Goal: Contribute content: Contribute content

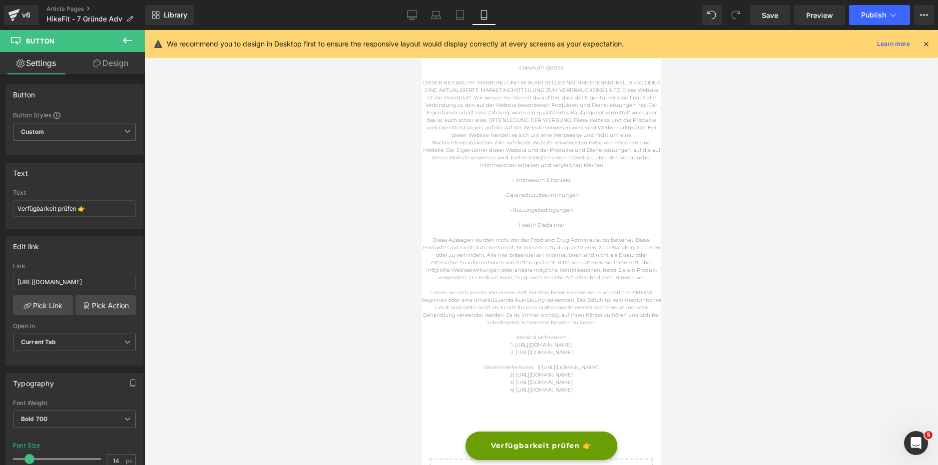
click at [69, 6] on link "Article Pages" at bounding box center [95, 9] width 98 height 8
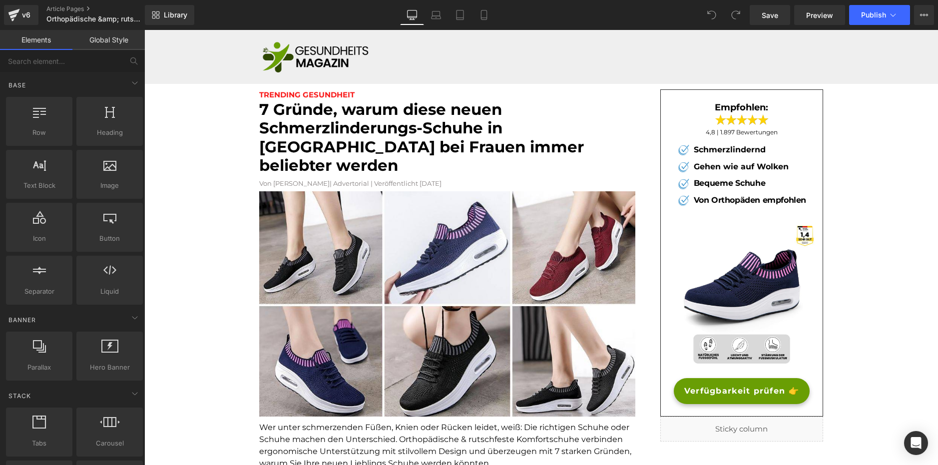
click at [93, 13] on p "Orthopädische &amp; rutschfeste Komfortschuhe - 7 Gründe Adv" at bounding box center [99, 19] width 115 height 12
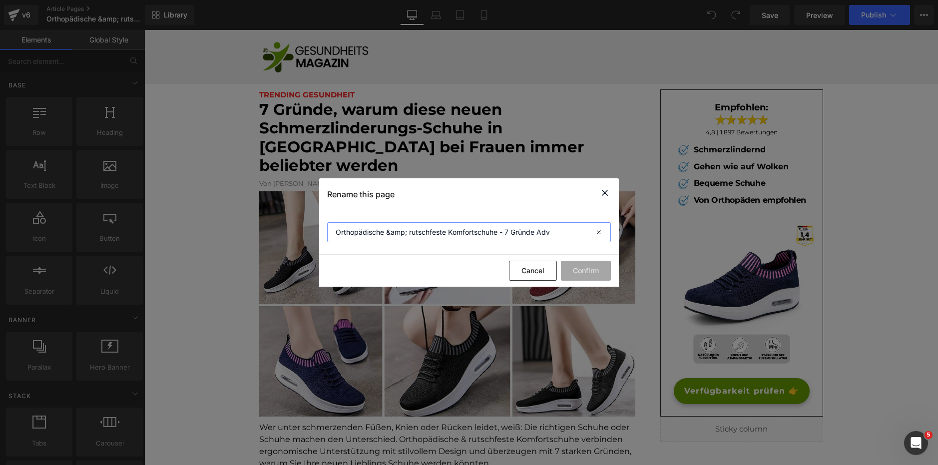
drag, startPoint x: 551, startPoint y: 228, endPoint x: 211, endPoint y: 206, distance: 340.9
click at [227, 203] on div "Rename this page Orthopädische &amp; rutschfeste Komfortschuhe - 7 Gründe Adv C…" at bounding box center [469, 232] width 938 height 465
drag, startPoint x: 333, startPoint y: 301, endPoint x: 200, endPoint y: 229, distance: 150.6
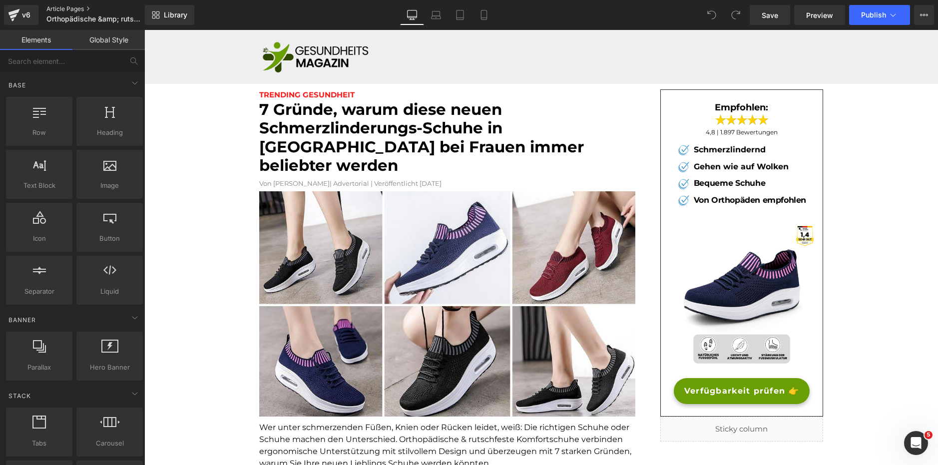
click at [61, 4] on div "v6 Article Pages Orthopädische &amp; rutschfeste Komfortschuhe - 7 Gründe Adv" at bounding box center [72, 15] width 145 height 30
click at [61, 7] on link "Article Pages" at bounding box center [103, 9] width 115 height 8
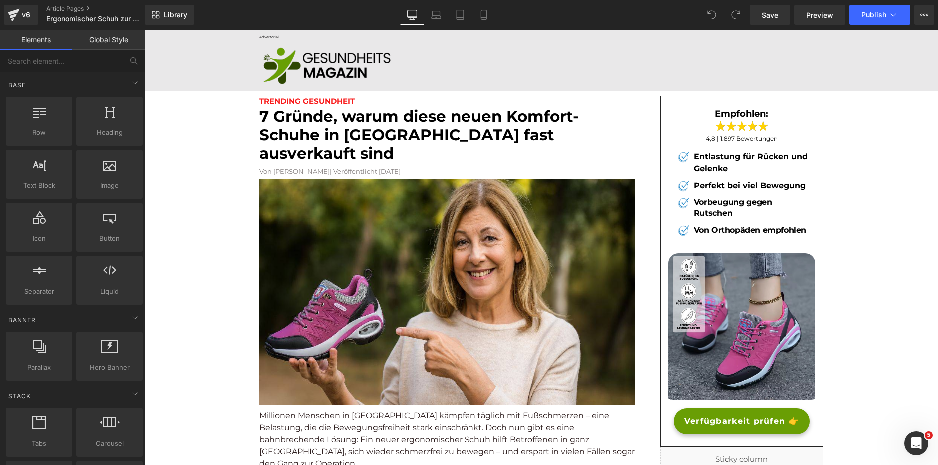
click at [307, 124] on font "7 Gründe, warum diese neuen Komfort-Schuhe in Deutschland fast ausverkauft sind" at bounding box center [419, 135] width 320 height 56
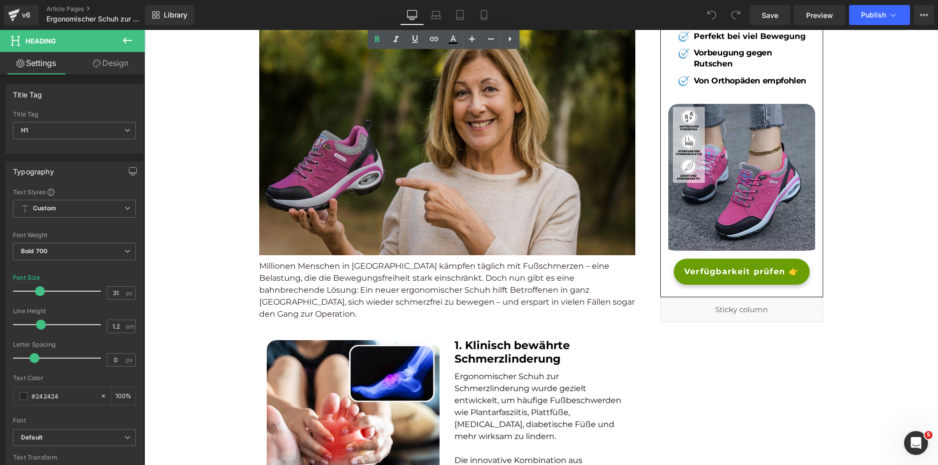
scroll to position [150, 0]
click at [374, 154] on img at bounding box center [447, 142] width 376 height 226
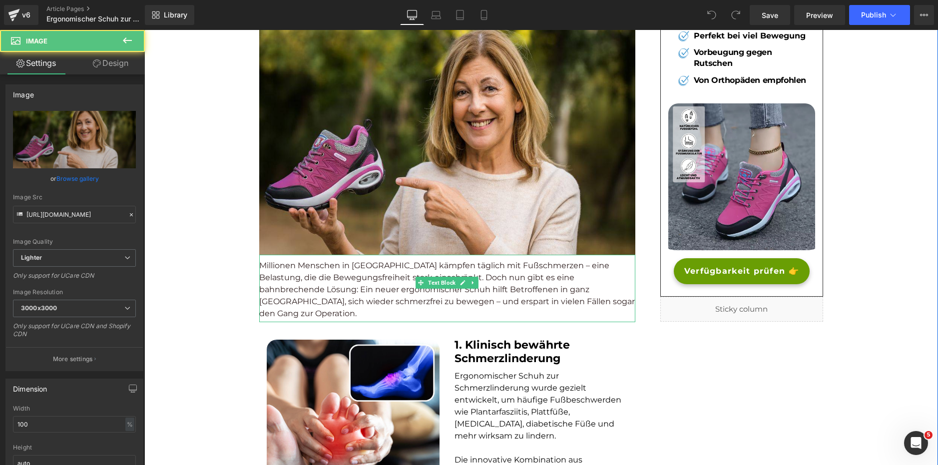
click at [370, 260] on p "Millionen Menschen in Europa kämpfen täglich mit Fußschmerzen – eine Belastung,…" at bounding box center [447, 290] width 376 height 60
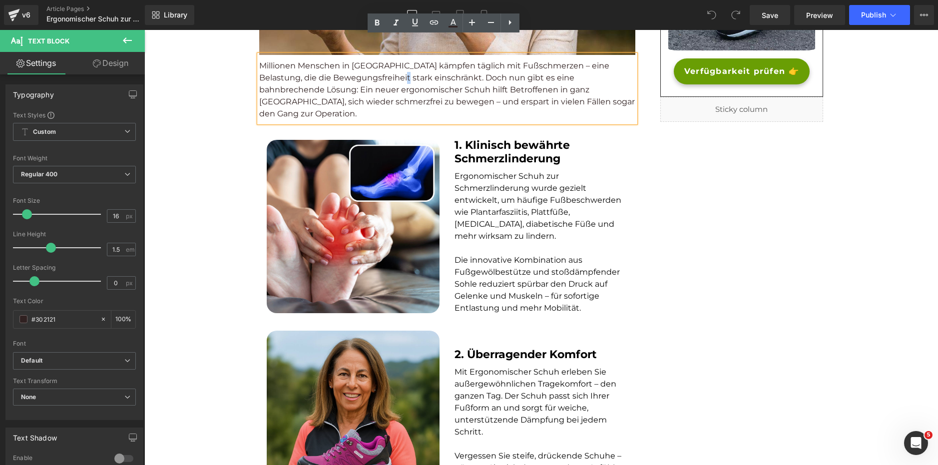
click at [488, 242] on p at bounding box center [541, 248] width 173 height 12
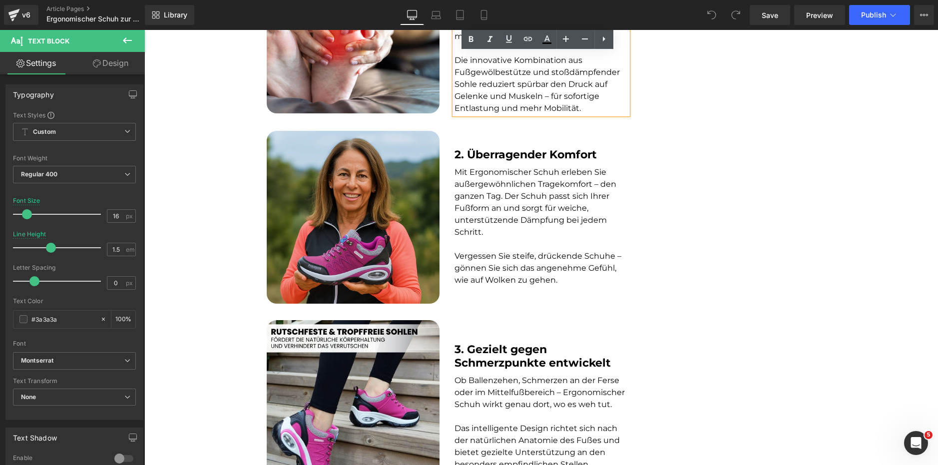
click at [509, 199] on div "Mit Ergonomischer Schuh erleben Sie außergewöhnlichen Tragekomfort – den ganzen…" at bounding box center [541, 226] width 173 height 120
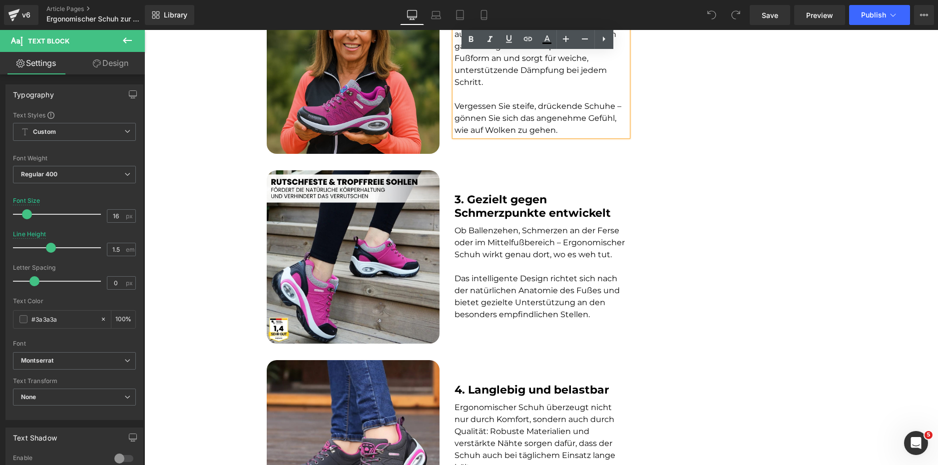
click at [506, 226] on font "Ob Ballenzehen, Schmerzen an der Ferse oder im Mittelfußbereich – Ergonomischer…" at bounding box center [540, 242] width 170 height 33
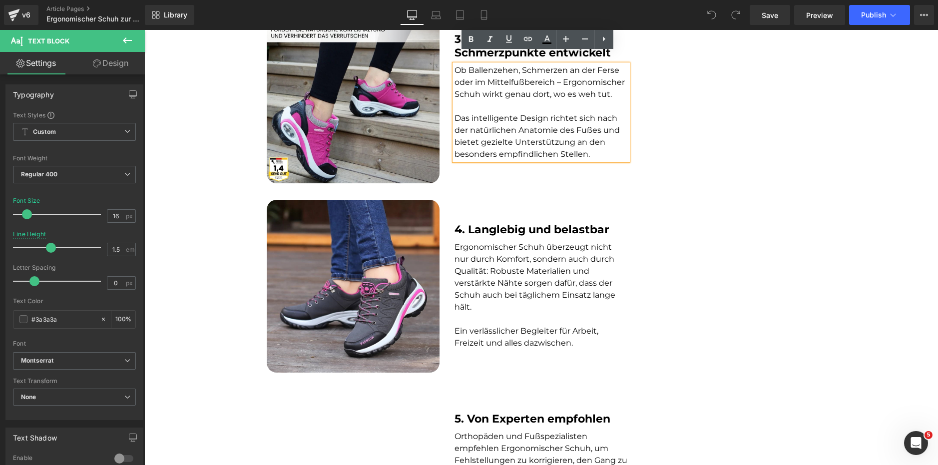
scroll to position [949, 0]
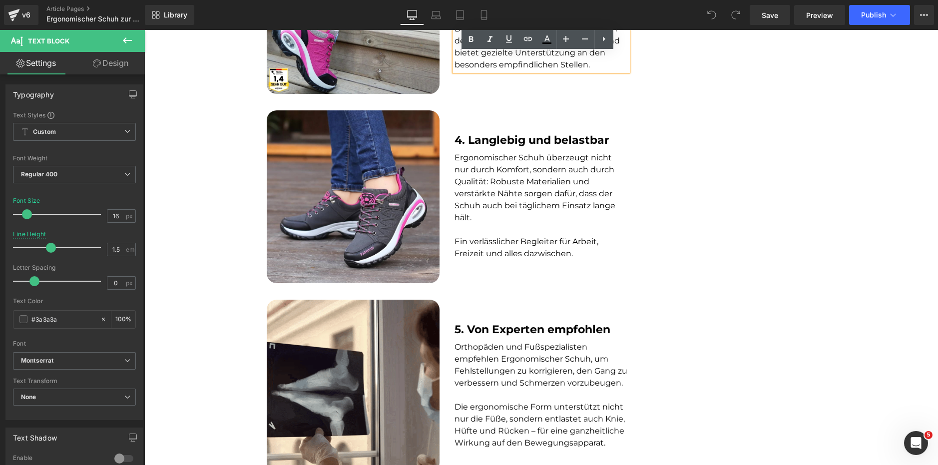
click at [512, 237] on font "Ein verlässlicher Begleiter für Arbeit, Freizeit und alles dazwischen." at bounding box center [527, 247] width 144 height 21
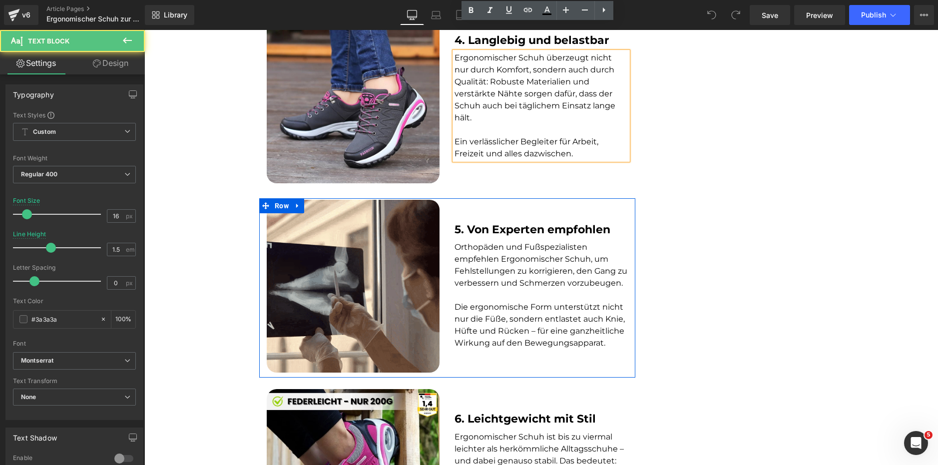
click at [498, 249] on font "Orthopäden und Fußspezialisten empfehlen Ergonomischer Schuh, um Fehlstellungen…" at bounding box center [541, 264] width 173 height 45
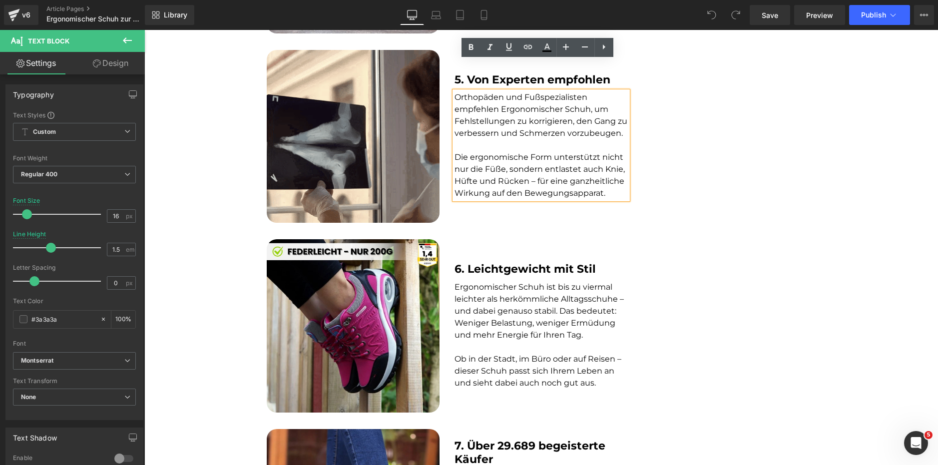
click at [511, 282] on font "Ergonomischer Schuh ist bis zu viermal leichter als herkömmliche Alltagsschuhe …" at bounding box center [539, 310] width 169 height 57
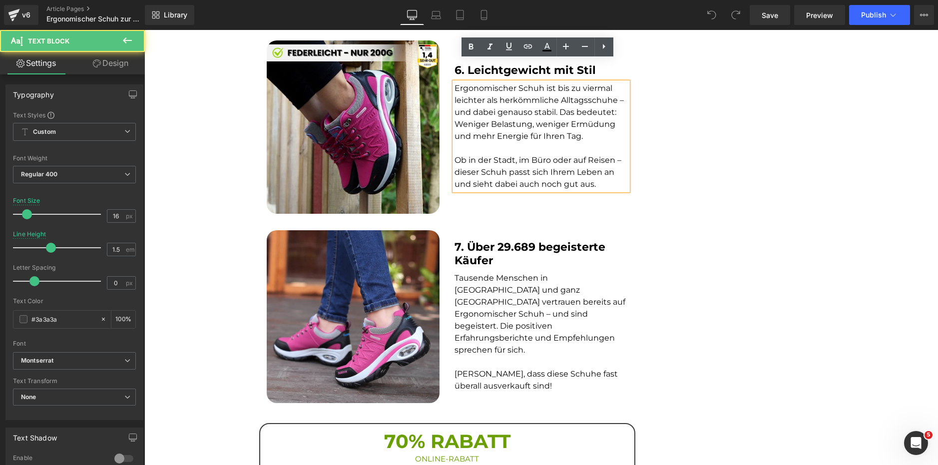
scroll to position [1399, 0]
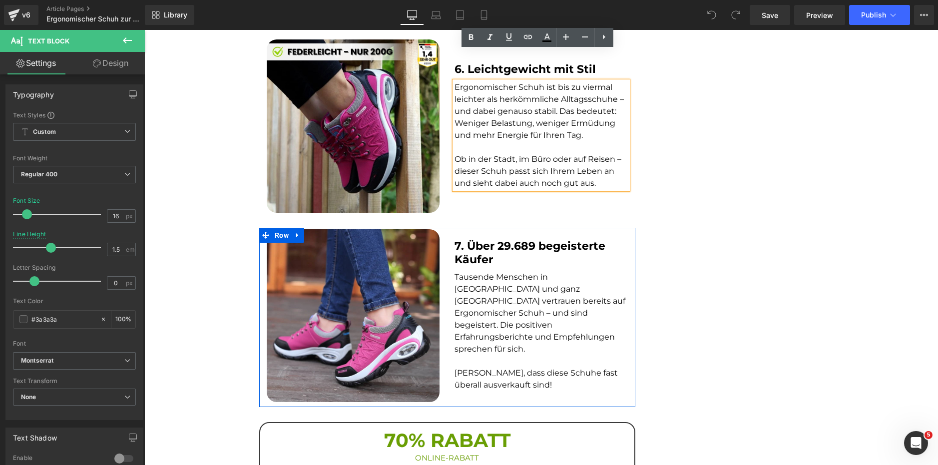
click at [513, 271] on div "Tausende Menschen in Deutschland und ganz Europa vertrauen bereits auf Ergonomi…" at bounding box center [541, 331] width 173 height 120
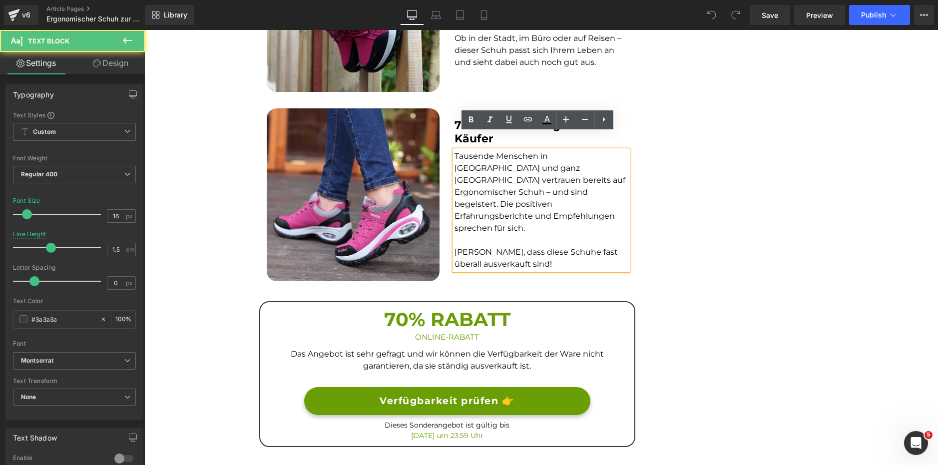
scroll to position [1548, 0]
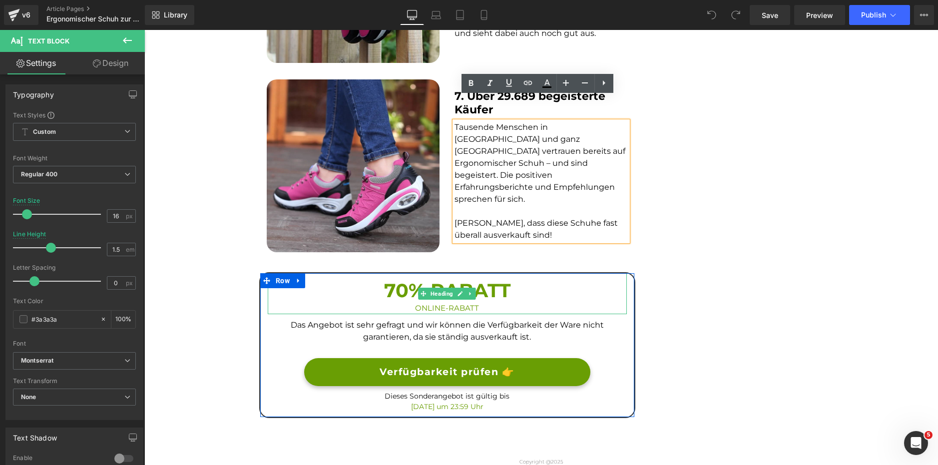
click at [395, 278] on h3 "70% RABATT" at bounding box center [447, 290] width 359 height 24
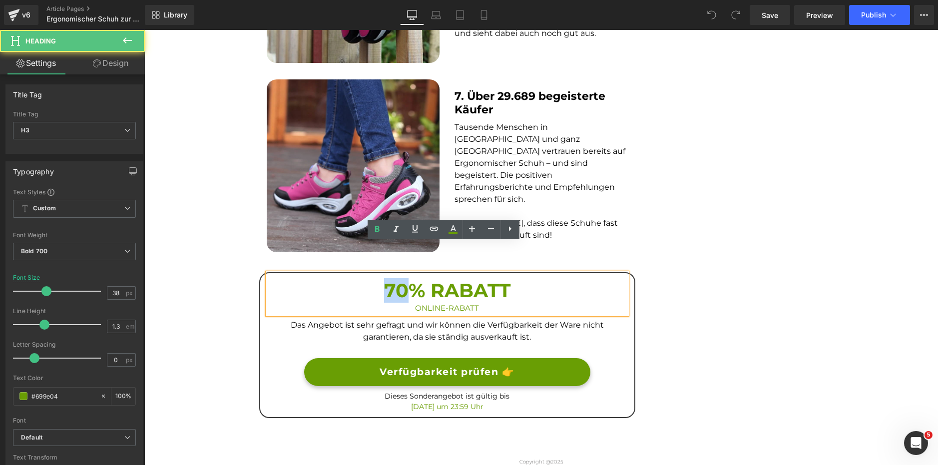
click at [395, 278] on h3 "70% RABATT" at bounding box center [447, 290] width 359 height 24
click at [393, 278] on h3 "70% RABATT" at bounding box center [447, 290] width 359 height 24
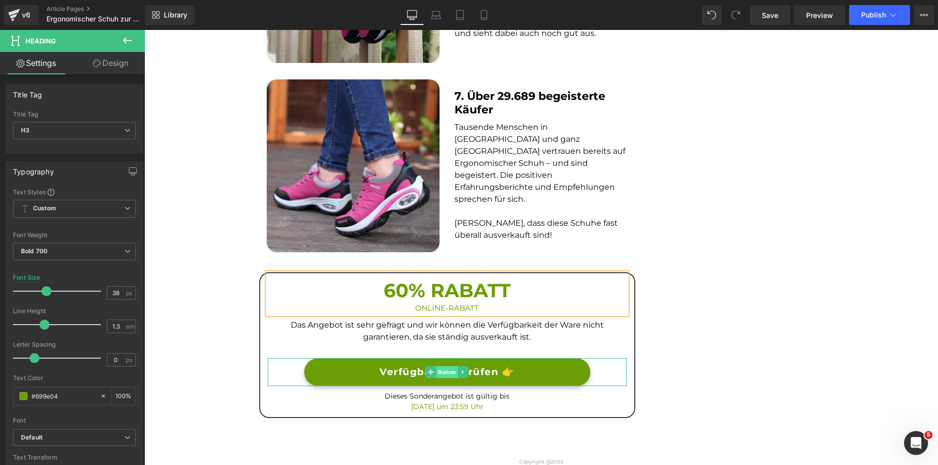
click at [448, 366] on span "Button" at bounding box center [447, 372] width 22 height 12
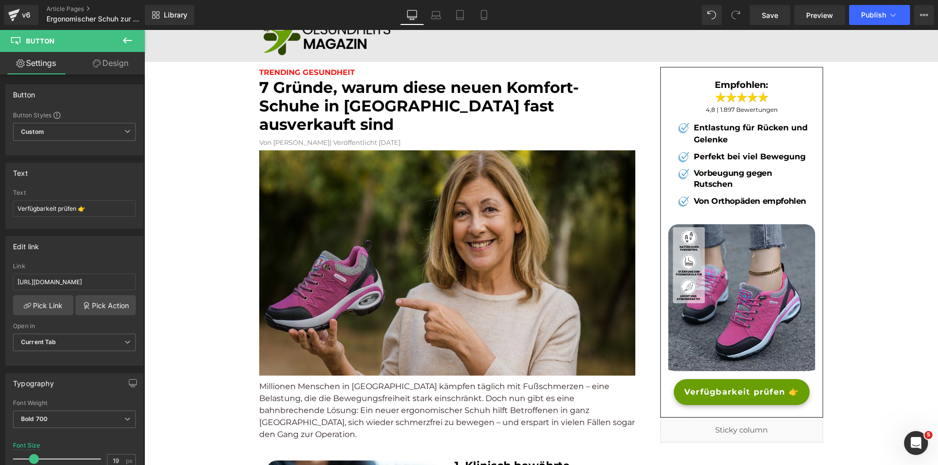
scroll to position [0, 0]
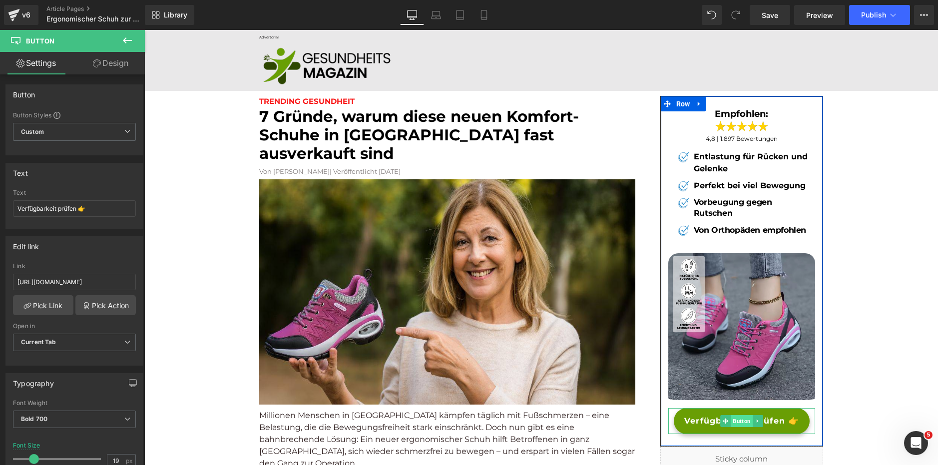
click at [733, 422] on span "Button" at bounding box center [742, 421] width 22 height 12
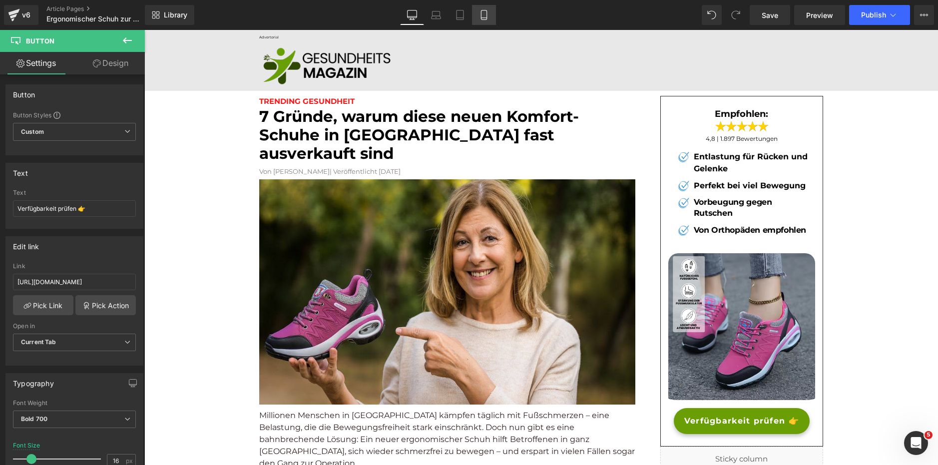
click at [492, 17] on link "Mobile" at bounding box center [484, 15] width 24 height 20
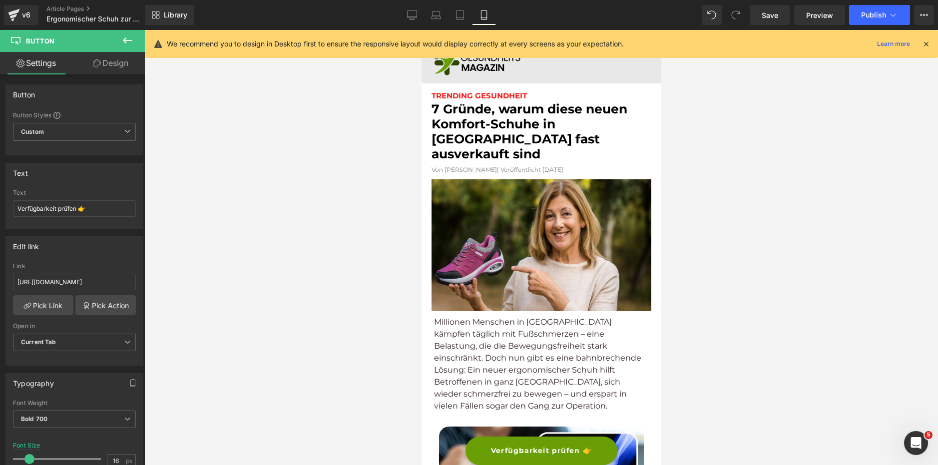
type input "14"
type input "100"
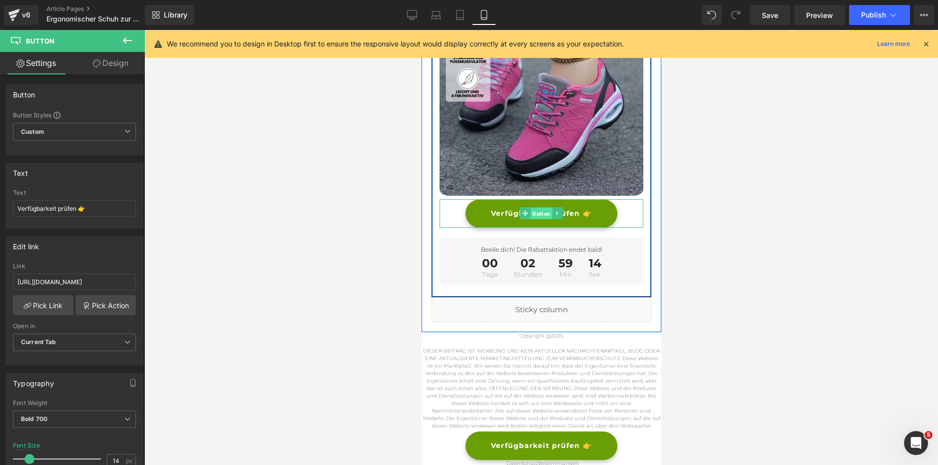
click at [538, 208] on span "Button" at bounding box center [541, 214] width 22 height 12
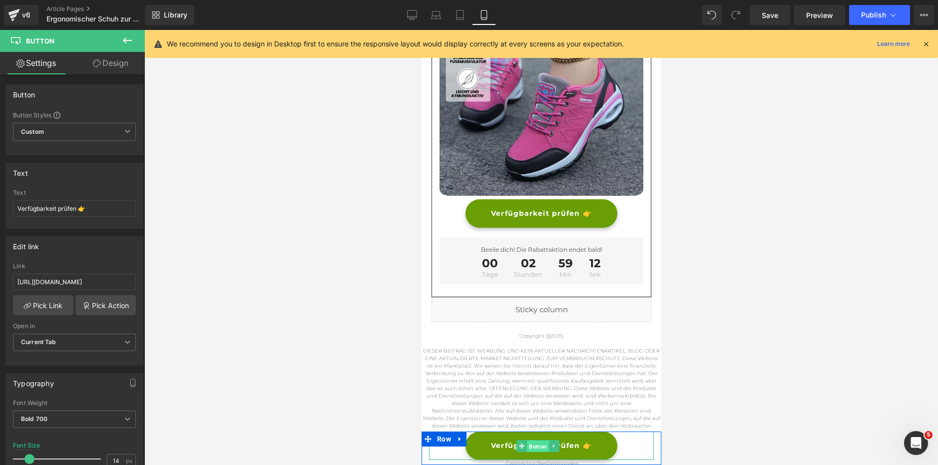
click at [529, 445] on span "Button" at bounding box center [537, 446] width 22 height 12
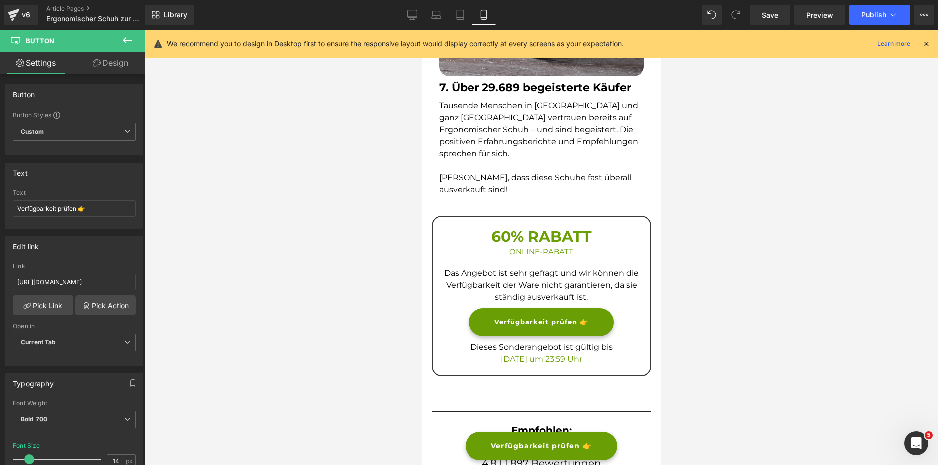
scroll to position [2676, 0]
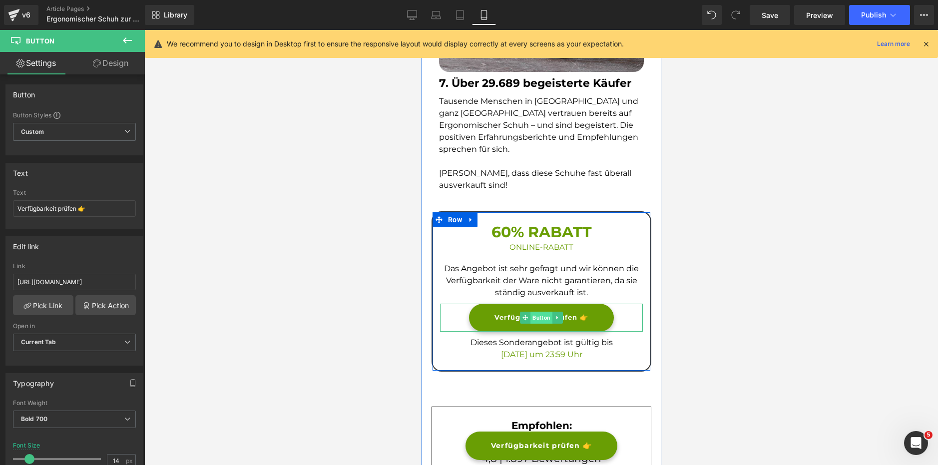
click at [538, 312] on span "Button" at bounding box center [541, 318] width 22 height 12
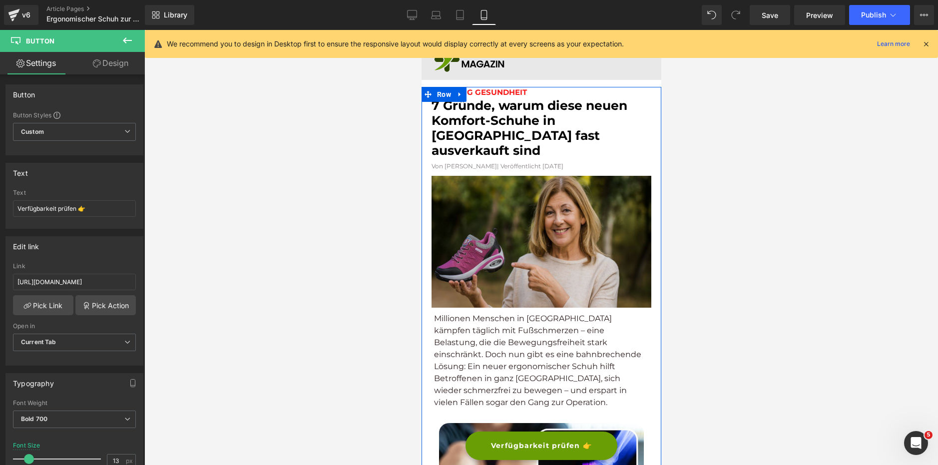
scroll to position [0, 0]
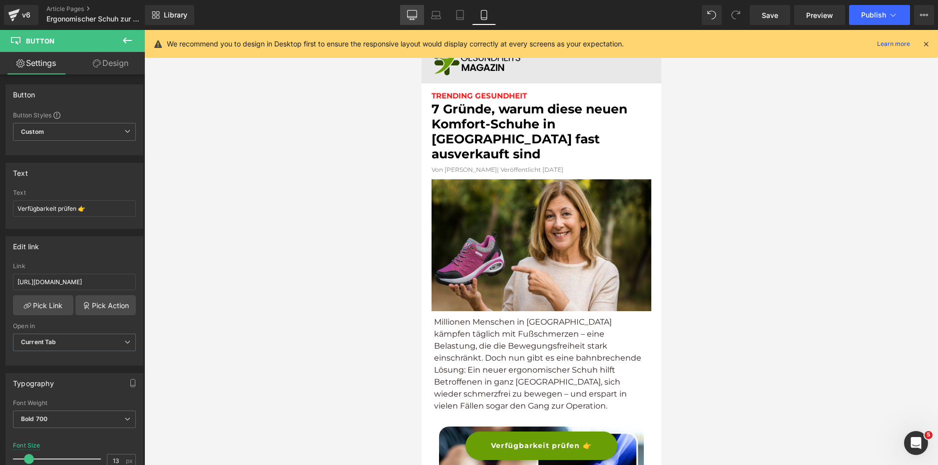
click at [414, 11] on icon at bounding box center [412, 15] width 10 height 10
type input "19"
type input "100"
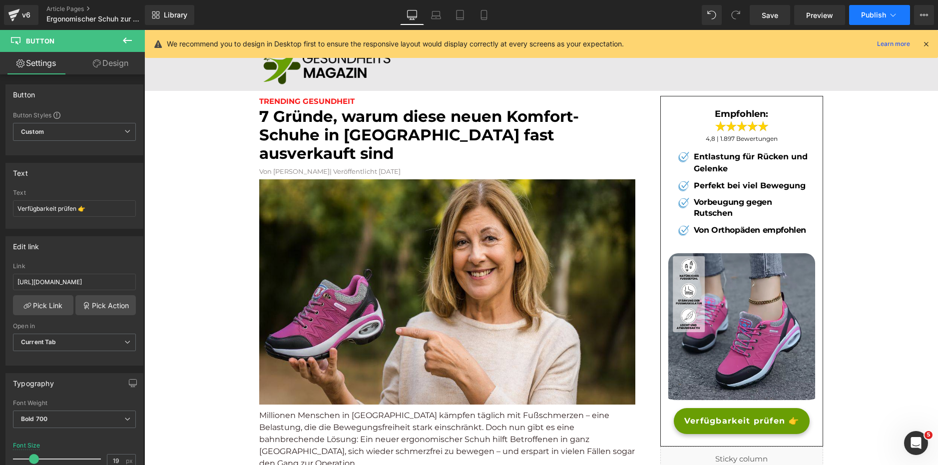
click at [866, 11] on span "Publish" at bounding box center [873, 15] width 25 height 8
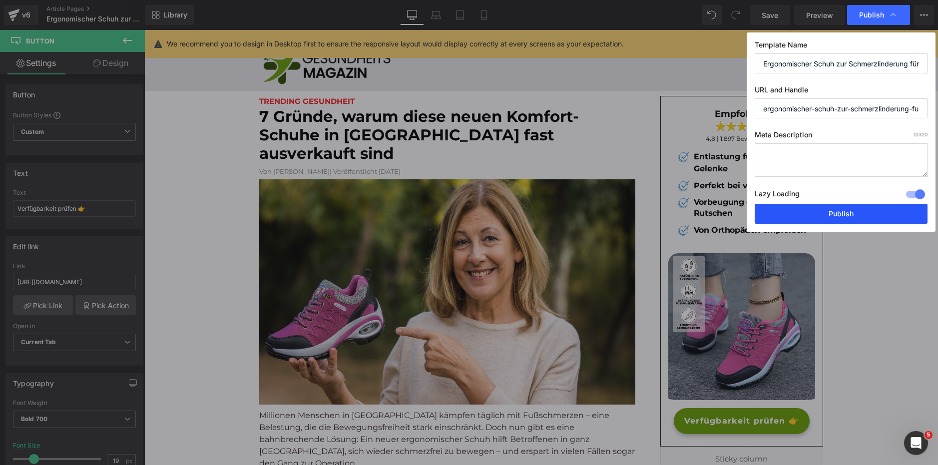
click at [789, 213] on button "Publish" at bounding box center [841, 214] width 173 height 20
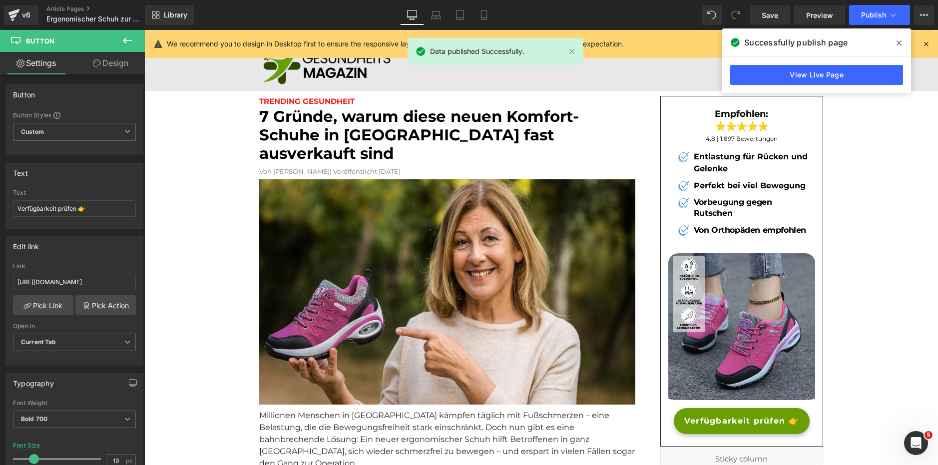
click at [900, 40] on icon at bounding box center [899, 43] width 5 height 8
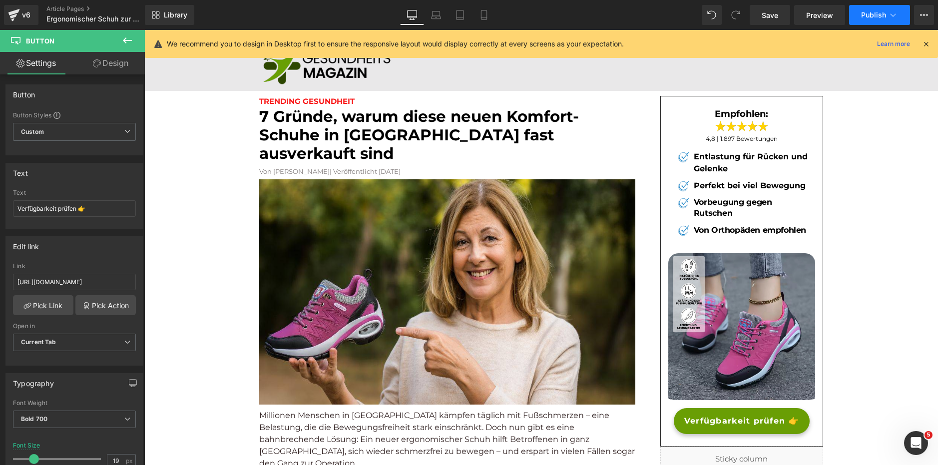
click at [895, 8] on button "Publish" at bounding box center [879, 15] width 61 height 20
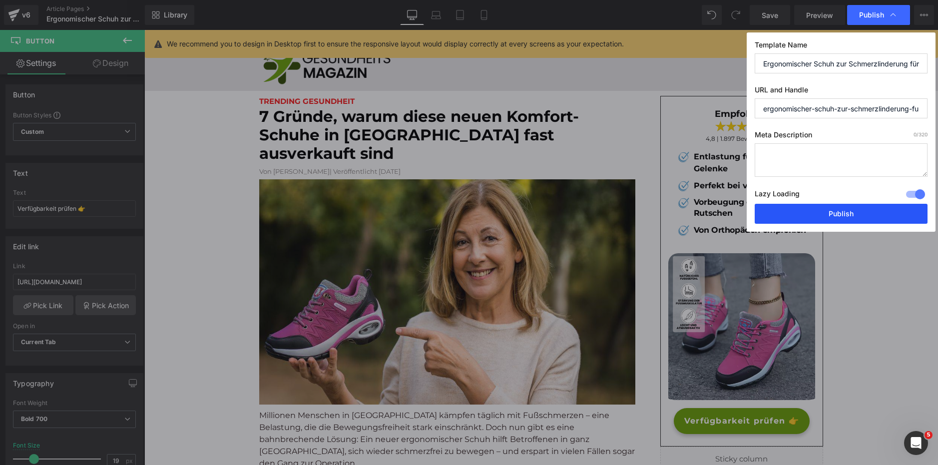
click at [850, 211] on button "Publish" at bounding box center [841, 214] width 173 height 20
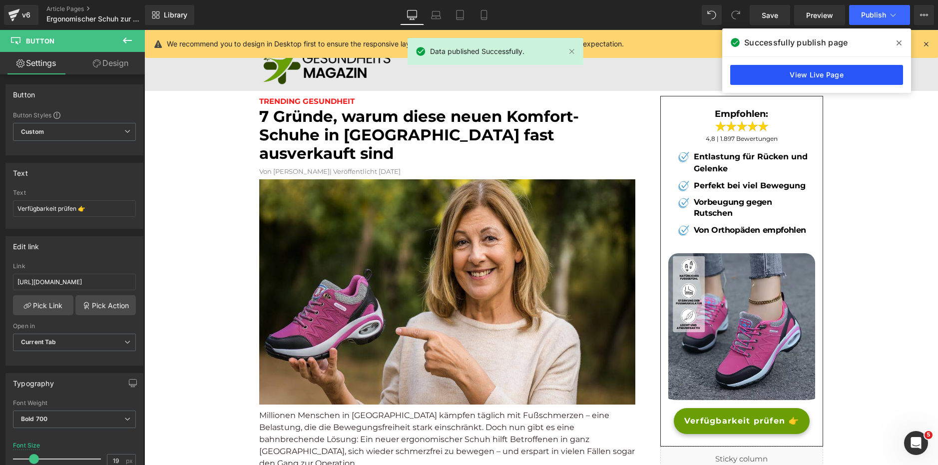
click at [848, 74] on link "View Live Page" at bounding box center [816, 75] width 173 height 20
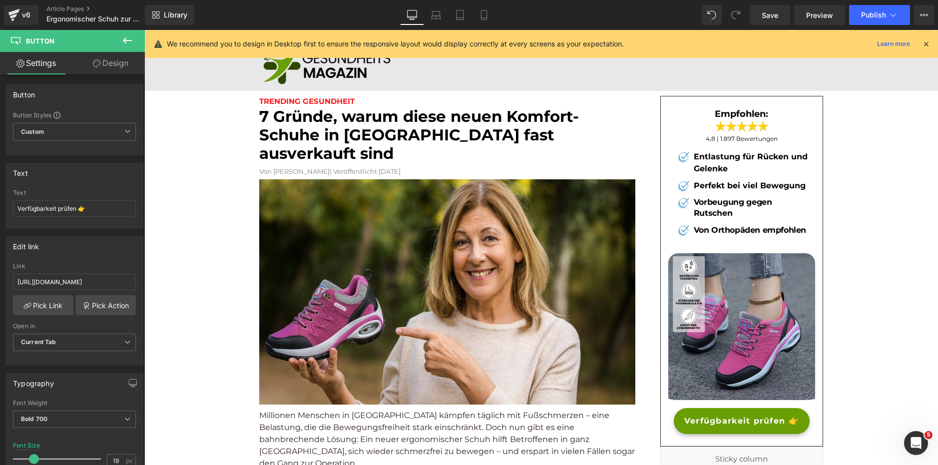
click at [932, 40] on div "We recommend you to design in Desktop first to ensure the responsive layout wou…" at bounding box center [541, 44] width 793 height 28
click at [927, 43] on icon at bounding box center [926, 43] width 9 height 9
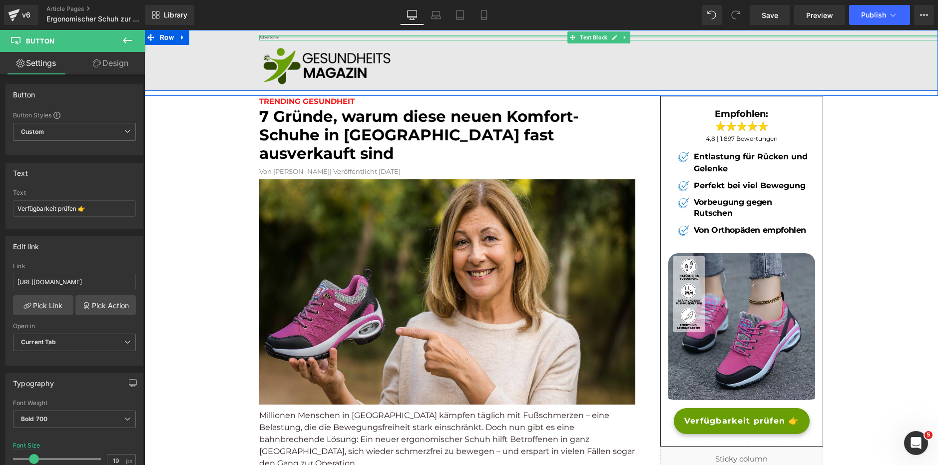
click at [269, 37] on div at bounding box center [598, 36] width 679 height 2
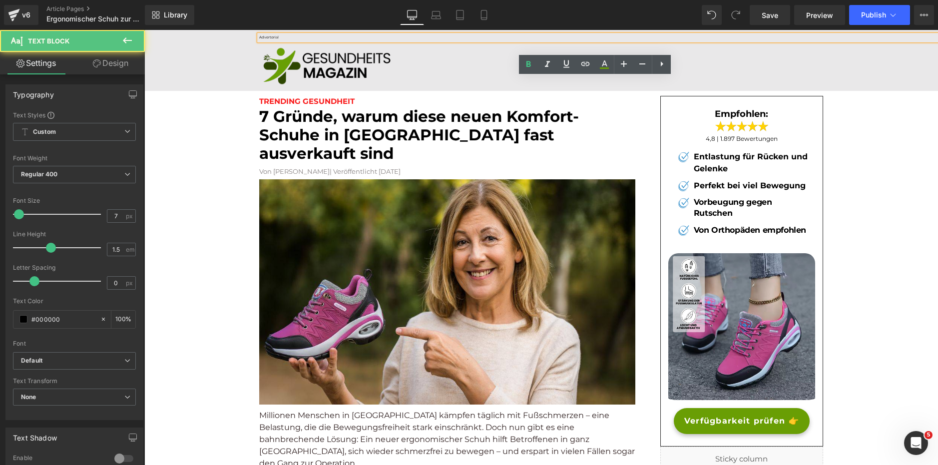
click at [272, 37] on p "Advertorial" at bounding box center [598, 37] width 679 height 5
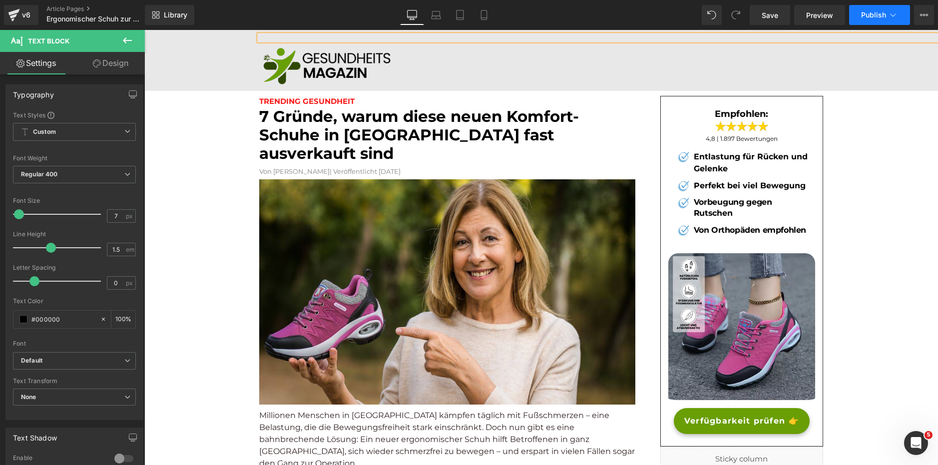
click at [865, 11] on span "Publish" at bounding box center [873, 15] width 25 height 8
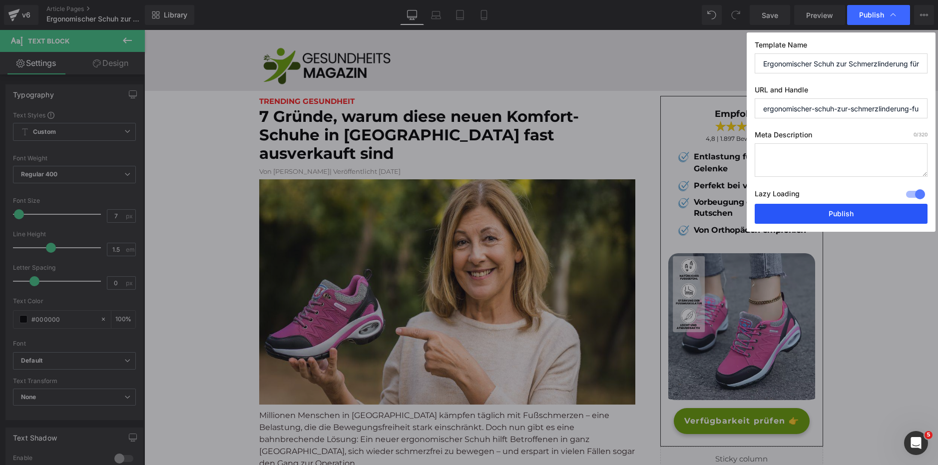
click at [836, 209] on button "Publish" at bounding box center [841, 214] width 173 height 20
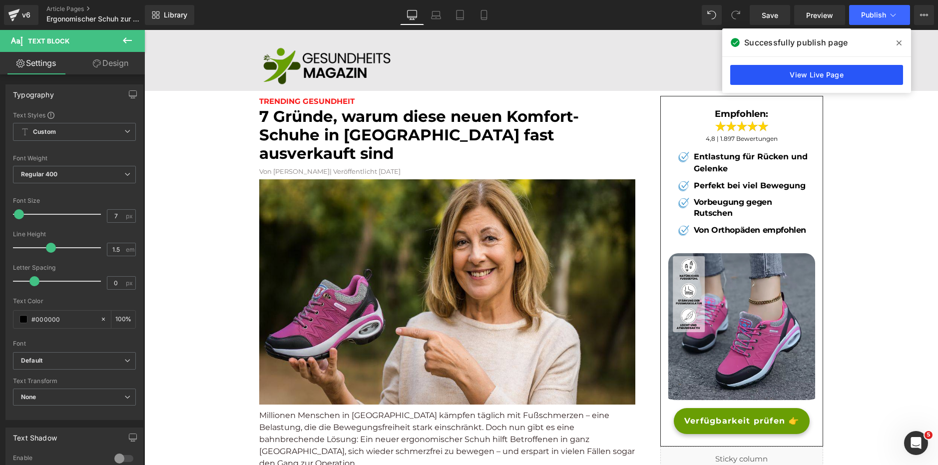
click at [791, 71] on link "View Live Page" at bounding box center [816, 75] width 173 height 20
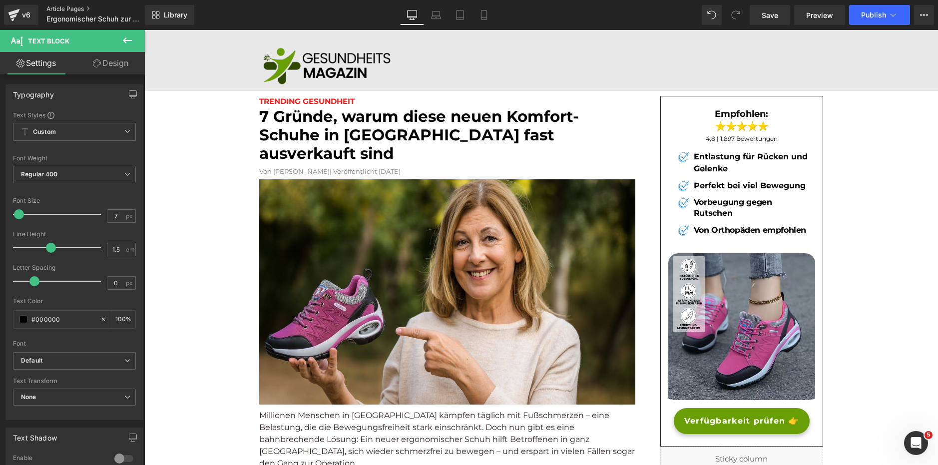
click at [85, 5] on link "Article Pages" at bounding box center [103, 9] width 115 height 8
